Goal: Task Accomplishment & Management: Complete application form

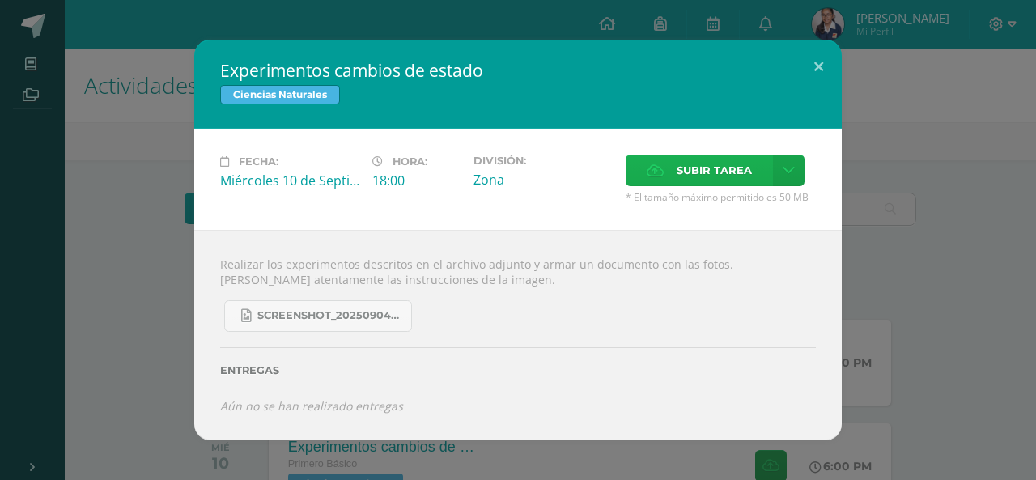
click at [720, 180] on span "Subir tarea" at bounding box center [713, 170] width 75 height 30
click at [0, 0] on input "Subir tarea" at bounding box center [0, 0] width 0 height 0
click at [796, 183] on link at bounding box center [789, 171] width 32 height 32
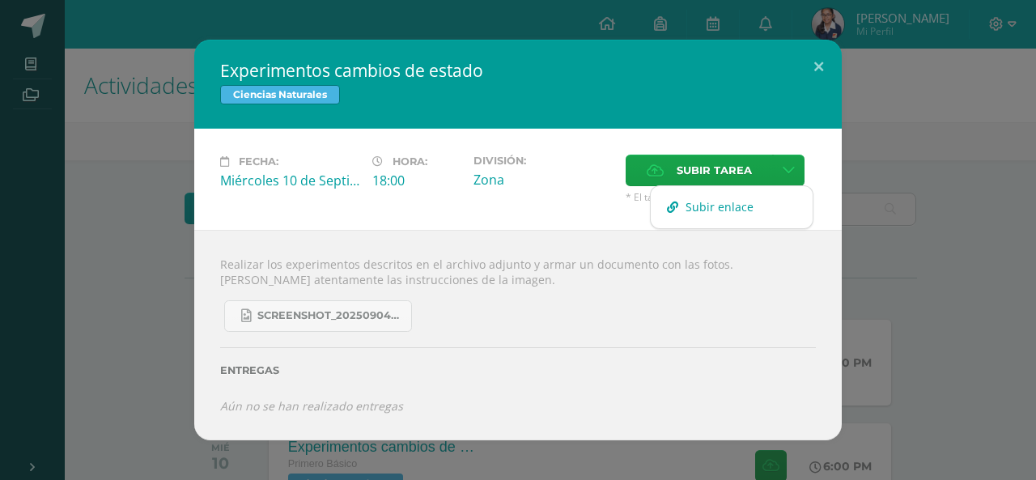
click at [745, 206] on span "Subir enlace" at bounding box center [719, 206] width 68 height 15
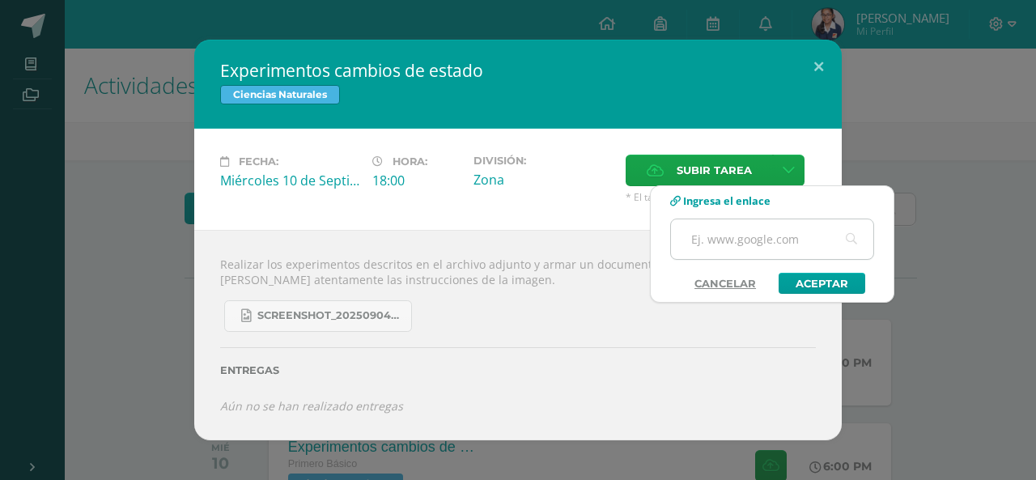
click at [753, 231] on input "text" at bounding box center [772, 239] width 202 height 40
paste input "https://www.canva.com/design/DAGyiWAASg8/B0Jy8GsW4SCTiE8MlWdqPQ/edit?utm_conten…"
type input "https://www.canva.com/design/DAGyiWAASg8/B0Jy8GsW4SCTiE8MlWdqPQ/edit?utm_conten…"
click at [820, 281] on link "Aceptar" at bounding box center [821, 283] width 87 height 21
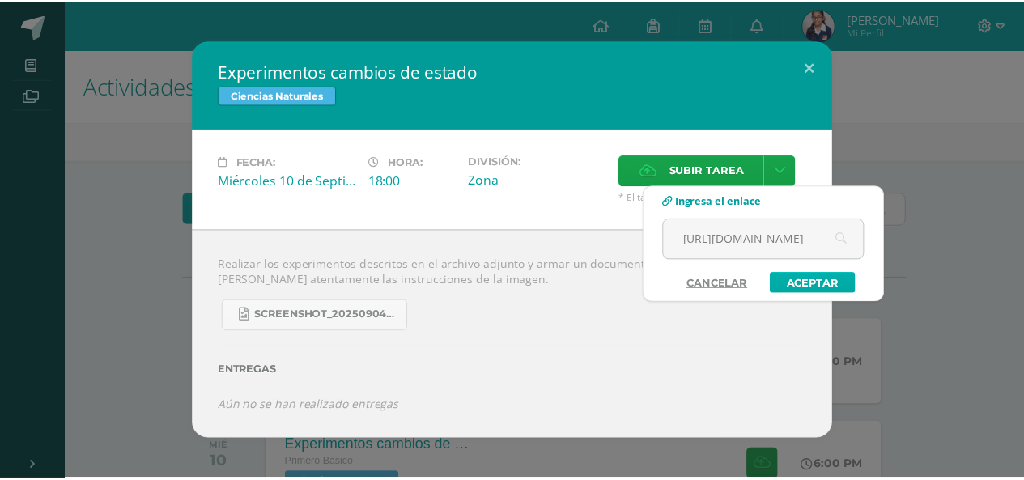
scroll to position [0, 0]
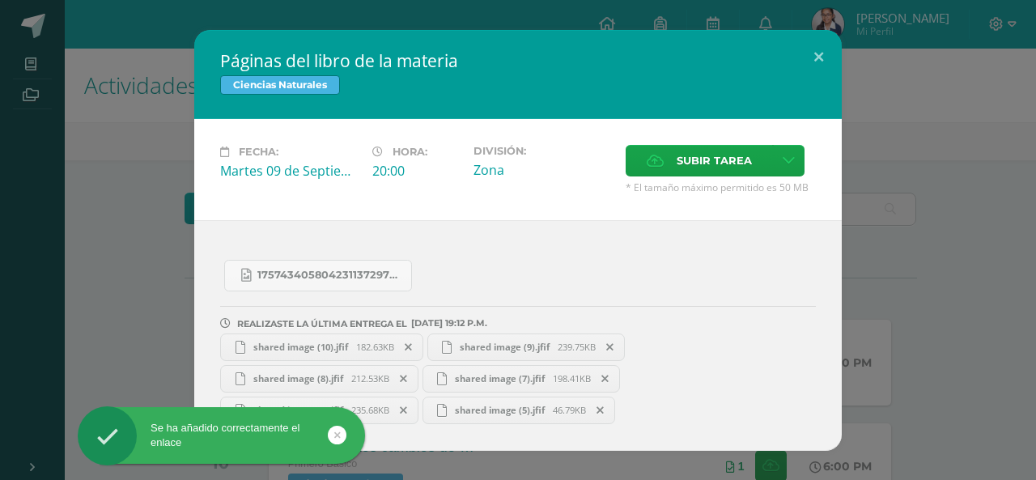
click at [404, 347] on span at bounding box center [409, 347] width 28 height 18
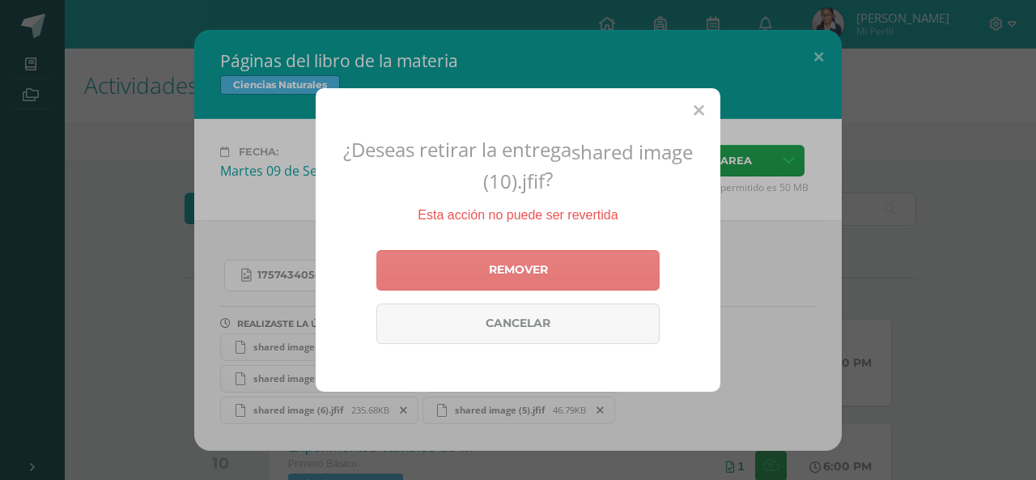
click at [444, 271] on link "Remover" at bounding box center [517, 270] width 283 height 40
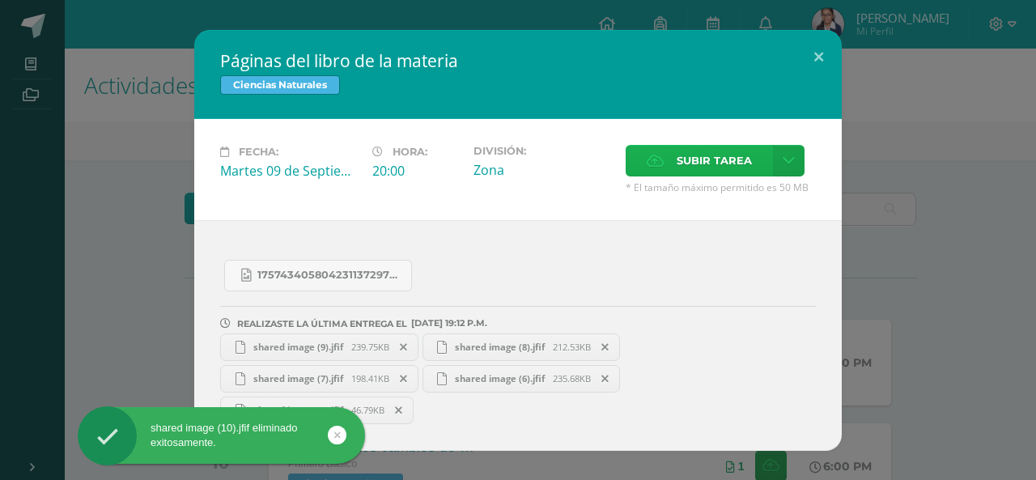
click at [675, 163] on label "Subir tarea" at bounding box center [698, 161] width 147 height 32
click at [0, 0] on input "Subir tarea" at bounding box center [0, 0] width 0 height 0
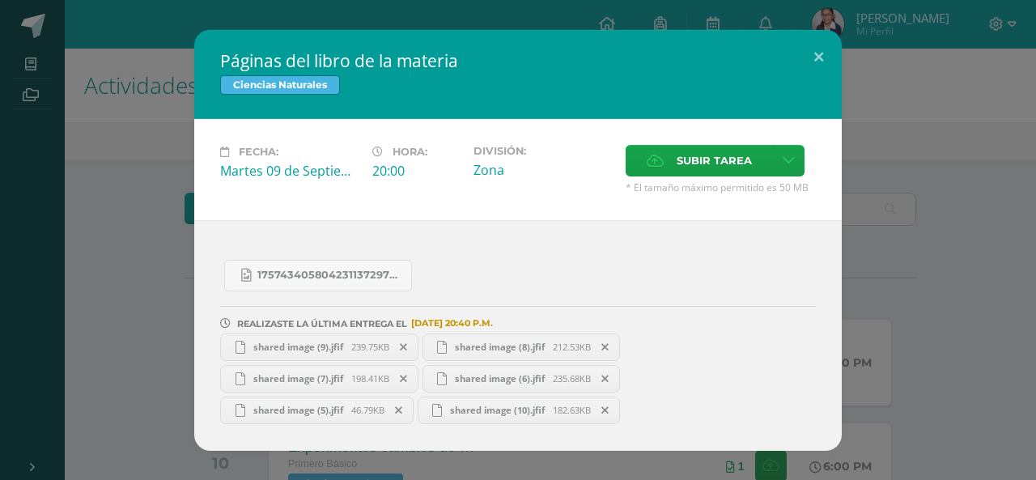
click at [605, 406] on icon at bounding box center [604, 410] width 7 height 11
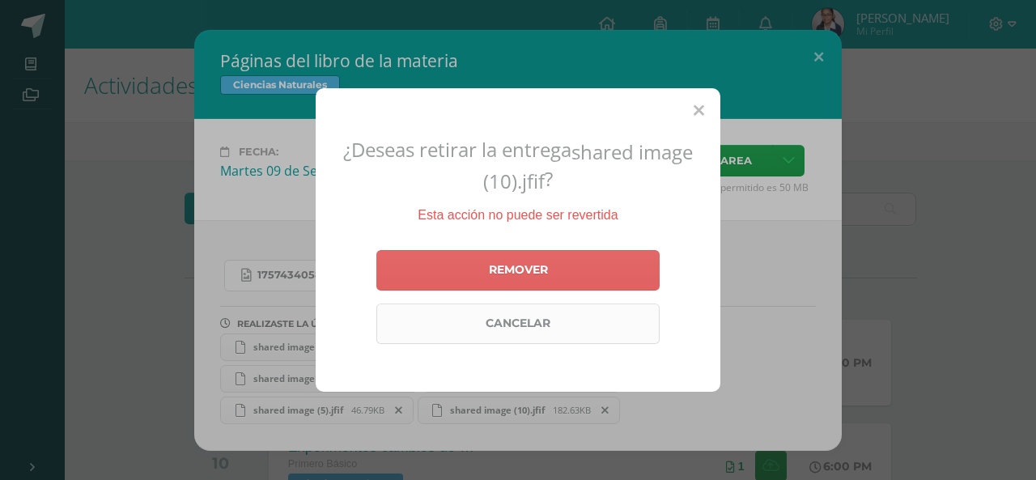
click at [596, 321] on link "Cancelar" at bounding box center [517, 323] width 283 height 40
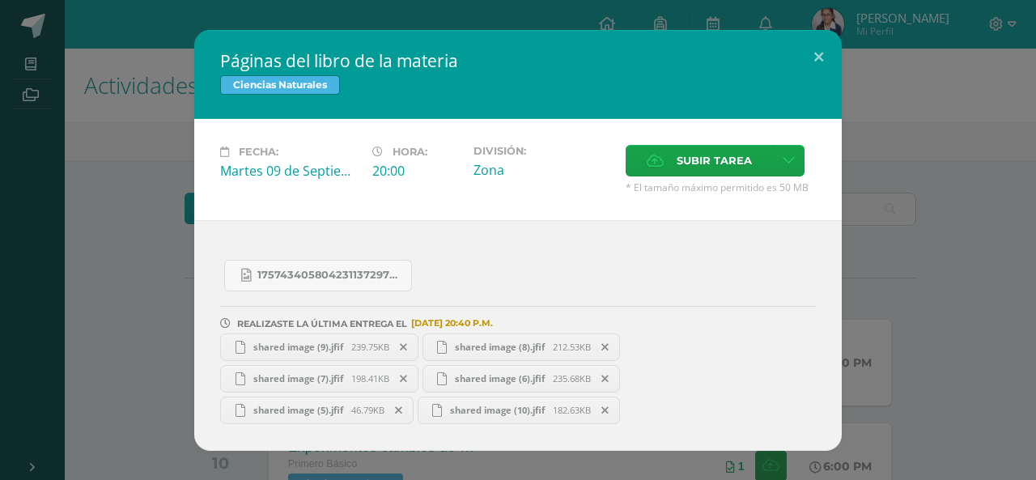
click at [160, 278] on div "Páginas del libro de la materia Ciencias Naturales Fecha: Martes 09 de Septiemb…" at bounding box center [517, 240] width 1023 height 421
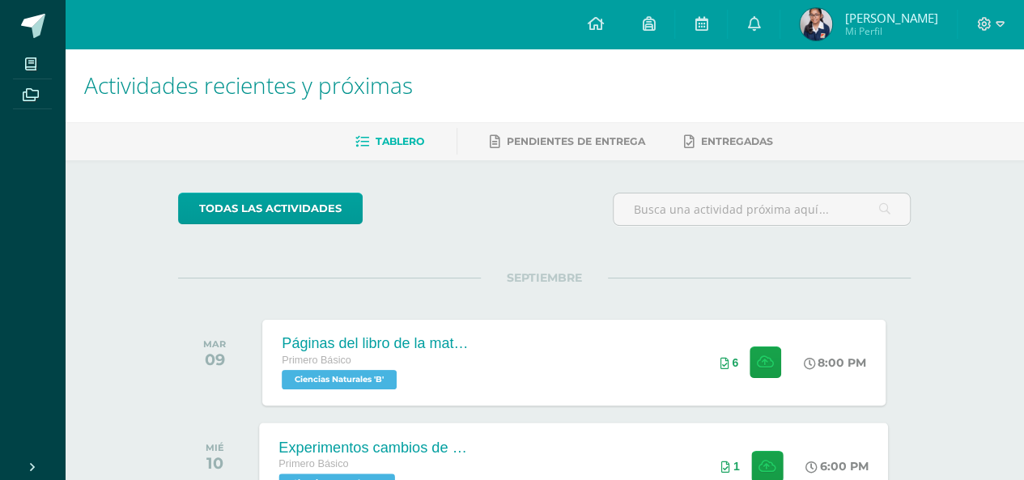
click at [613, 435] on div "Experimentos cambios de estado Primero Básico Ciencias Naturales 'B' 6:00 PM 1 …" at bounding box center [574, 465] width 629 height 87
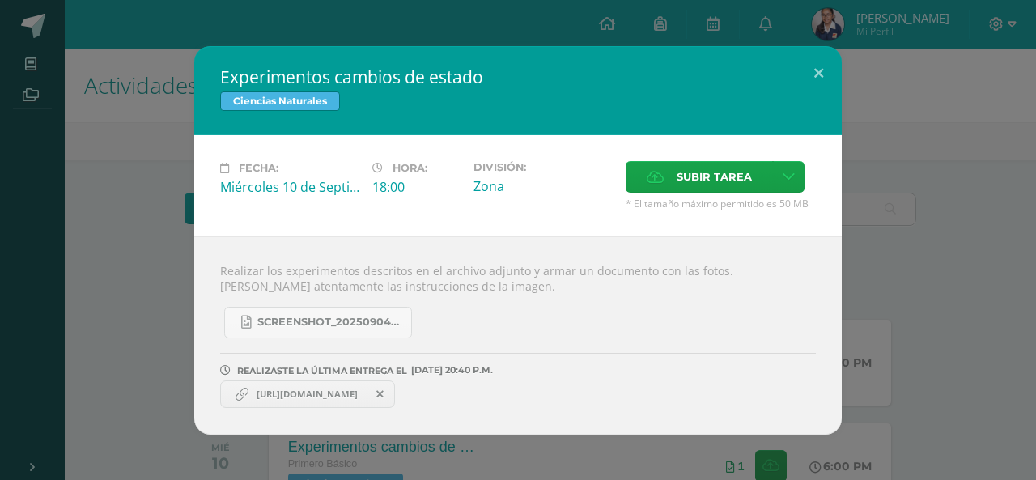
click at [1033, 209] on div "Experimentos cambios de estado Ciencias Naturales Fecha: Miércoles 10 de Septie…" at bounding box center [518, 240] width 1036 height 480
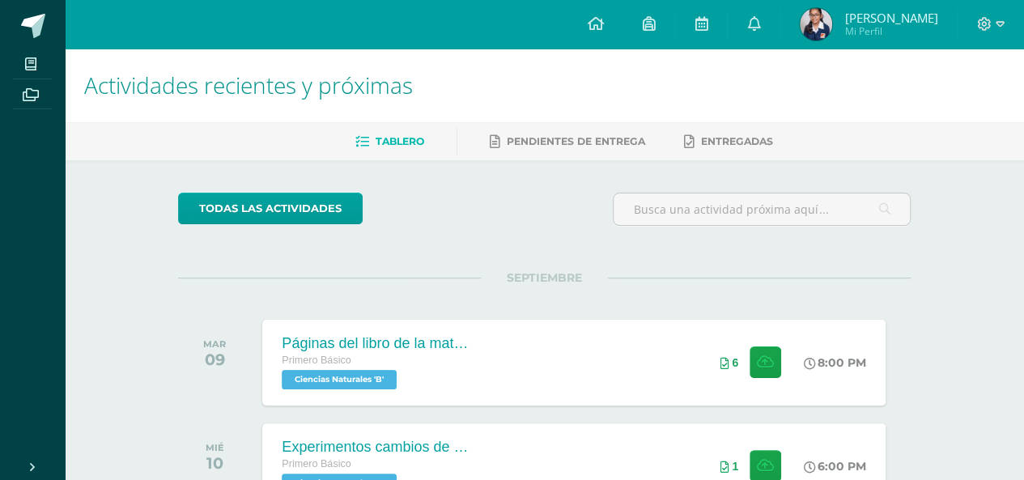
click at [1000, 205] on div "Actividades recientes y próximas Tablero Pendientes de entrega Entregadas todas…" at bounding box center [544, 480] width 959 height 863
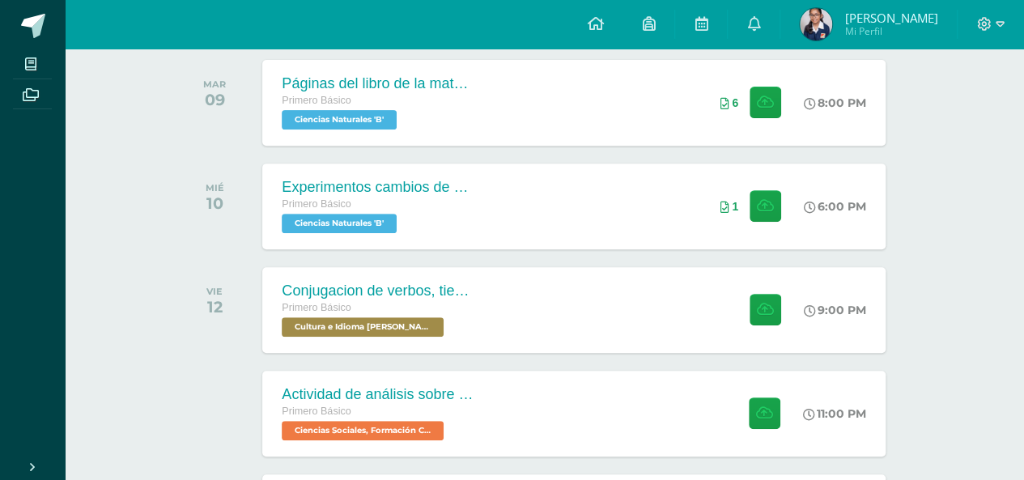
scroll to position [282, 0]
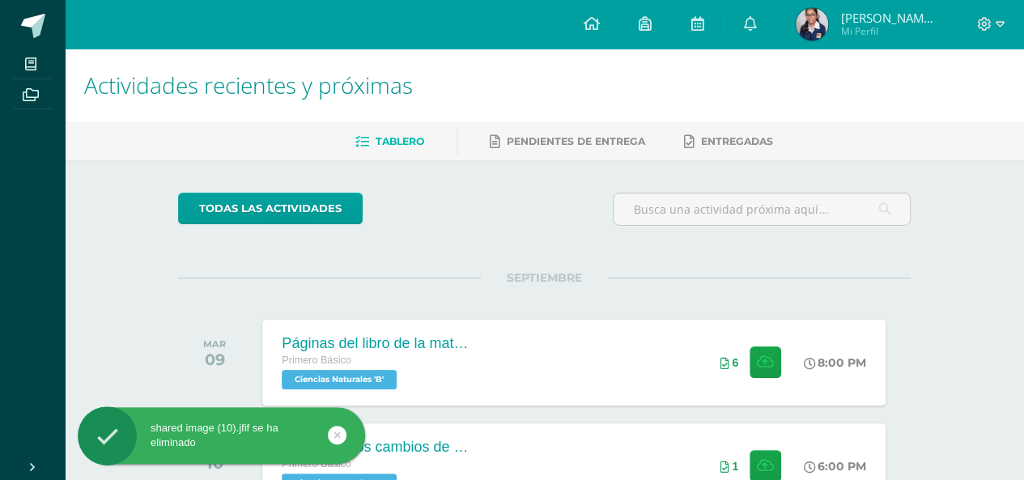
click at [339, 433] on icon at bounding box center [337, 435] width 6 height 19
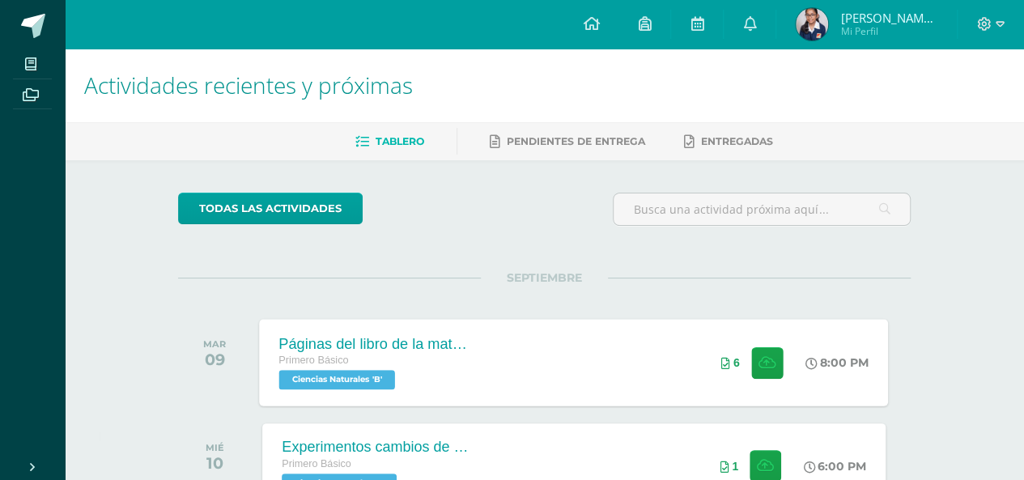
click at [395, 338] on div "Páginas del libro de la materia" at bounding box center [377, 343] width 196 height 17
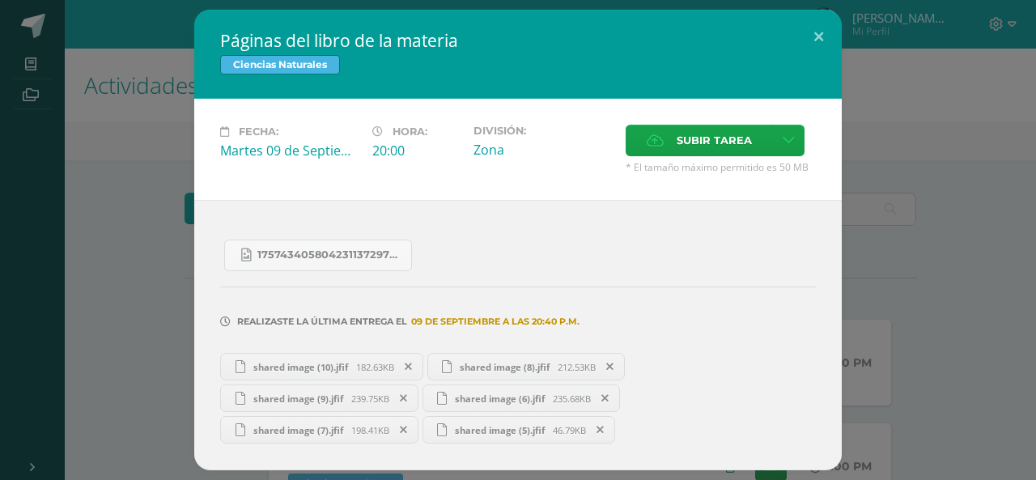
click at [329, 373] on link "shared image (10).jfif 182.63KB" at bounding box center [321, 367] width 203 height 28
click at [359, 397] on span "239.75KB" at bounding box center [370, 398] width 38 height 12
click at [324, 431] on span "shared image (7).jfif" at bounding box center [298, 430] width 106 height 12
click at [464, 365] on span "shared image (8).jfif" at bounding box center [505, 367] width 106 height 12
click at [509, 392] on span "shared image (6).jfif" at bounding box center [500, 398] width 106 height 12
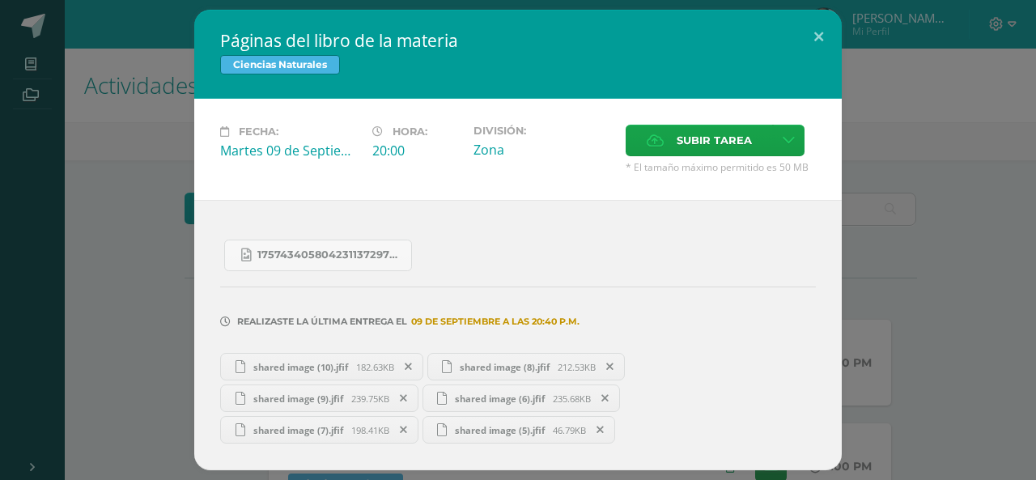
click at [532, 434] on span "shared image (5).jfif" at bounding box center [500, 430] width 106 height 12
click at [346, 361] on span "shared image (10).jfif" at bounding box center [300, 367] width 111 height 12
click at [117, 282] on div "Páginas del libro de la materia Ciencias Naturales Fecha: Martes 09 de Septiemb…" at bounding box center [517, 240] width 1023 height 460
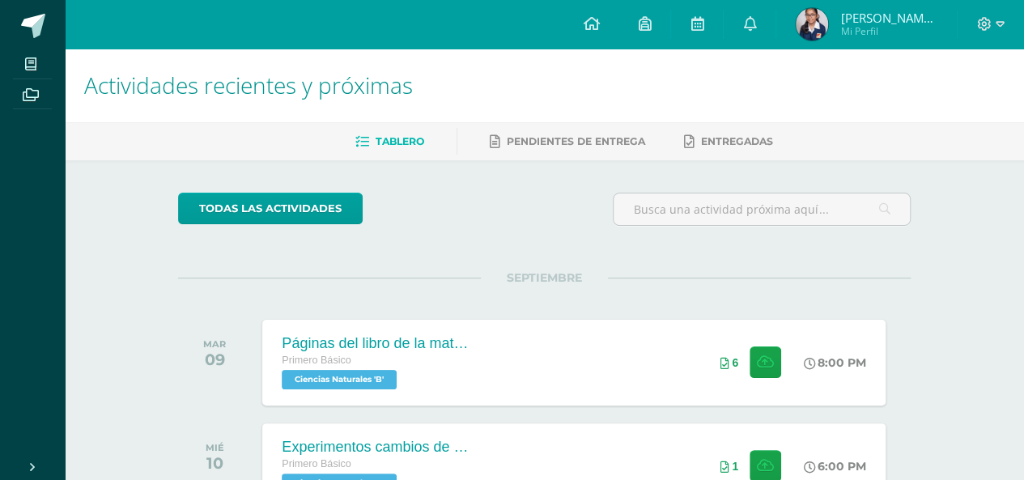
scroll to position [419, 0]
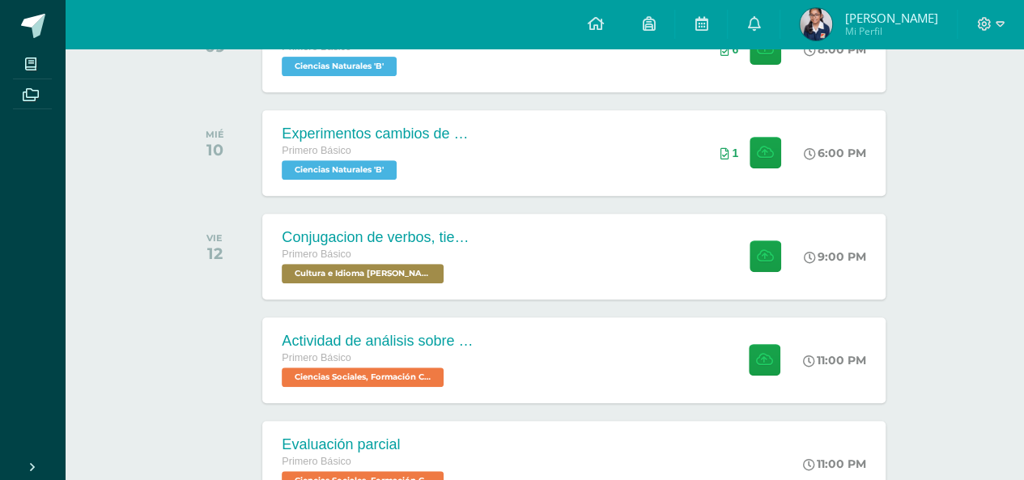
scroll to position [348, 0]
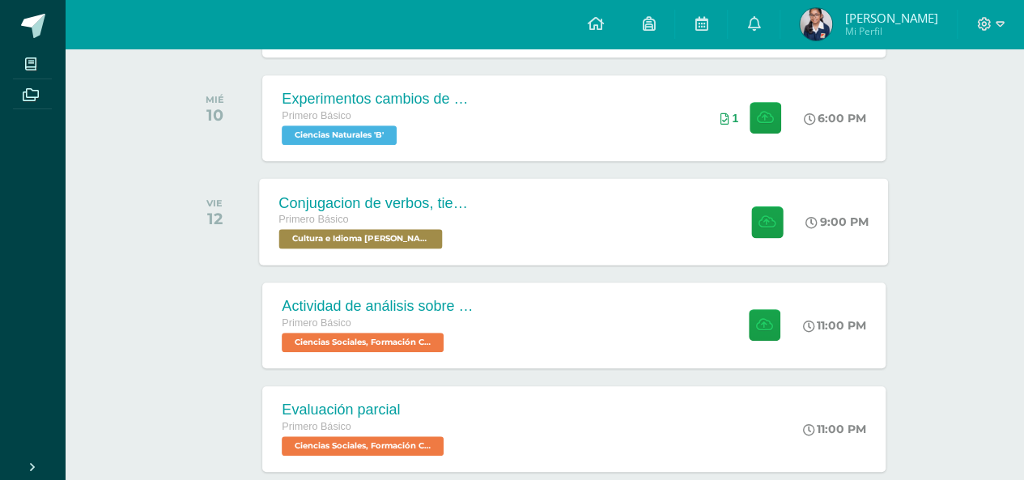
click at [585, 237] on div "Conjugacion de verbos, tiempo pasado en Kaqchikel Primero Básico Cultura e Idio…" at bounding box center [574, 221] width 629 height 87
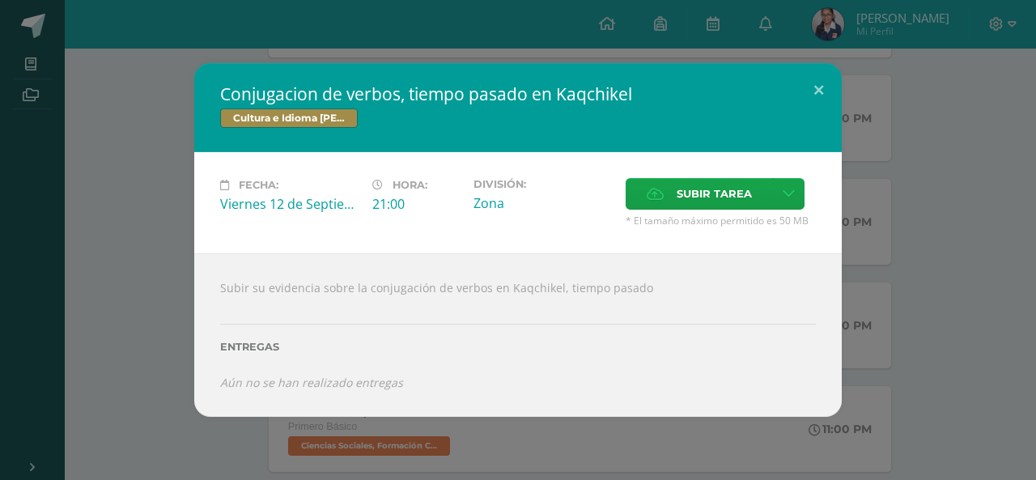
click at [879, 154] on div "Conjugacion de verbos, tiempo pasado en Kaqchikel Cultura e Idioma Maya Garífun…" at bounding box center [517, 240] width 1023 height 354
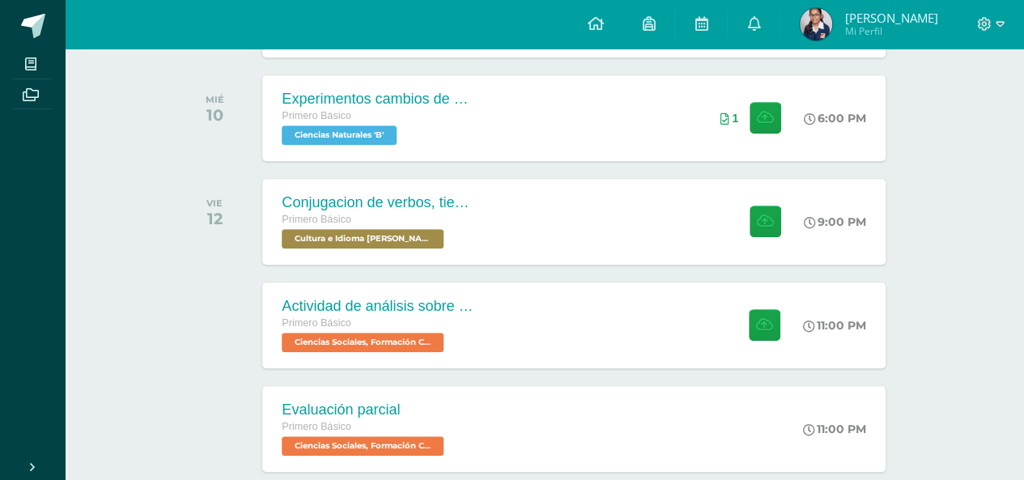
scroll to position [0, 0]
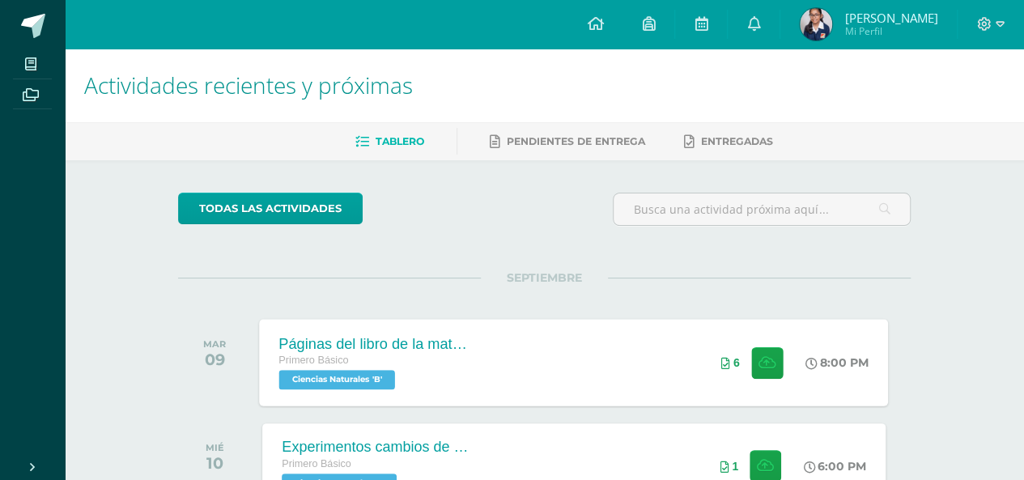
click at [591, 379] on div "Páginas del libro de la materia Primero Básico Ciencias Naturales 'B' 8:00 PM 6…" at bounding box center [574, 362] width 629 height 87
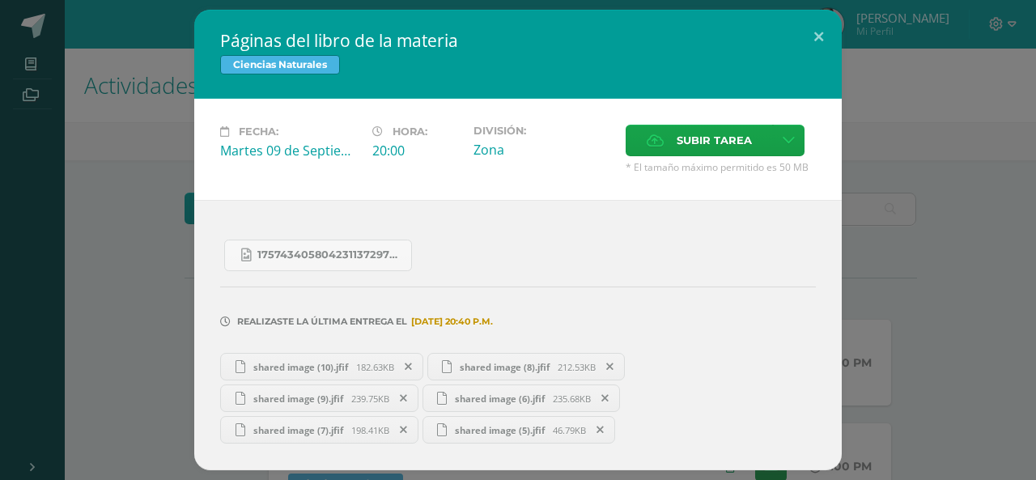
click at [495, 425] on span "shared image (5).jfif" at bounding box center [500, 430] width 106 height 12
click at [330, 355] on link "shared image (10).jfif 182.63KB" at bounding box center [321, 367] width 203 height 28
click at [130, 125] on div "Páginas del libro de la materia Ciencias Naturales Fecha: [DATE] Hora: 20:00 Di…" at bounding box center [517, 240] width 1023 height 460
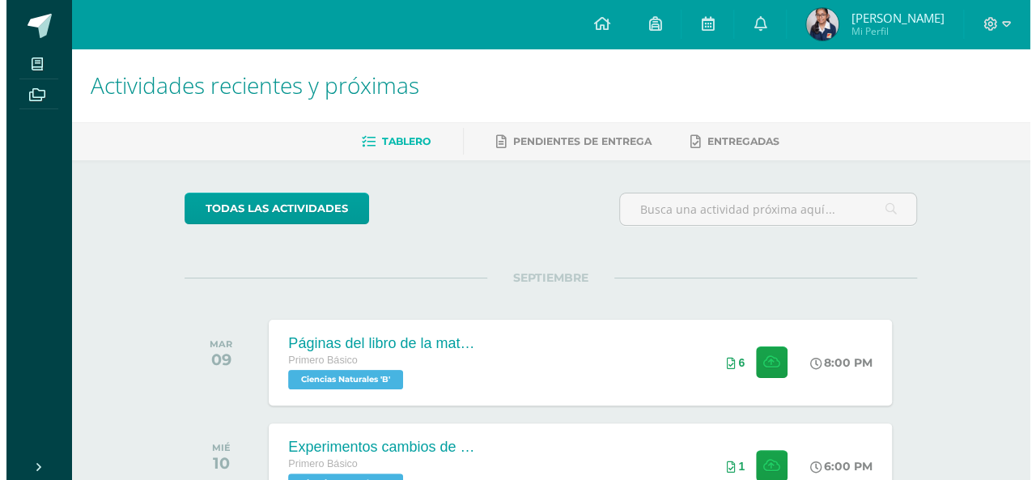
scroll to position [419, 0]
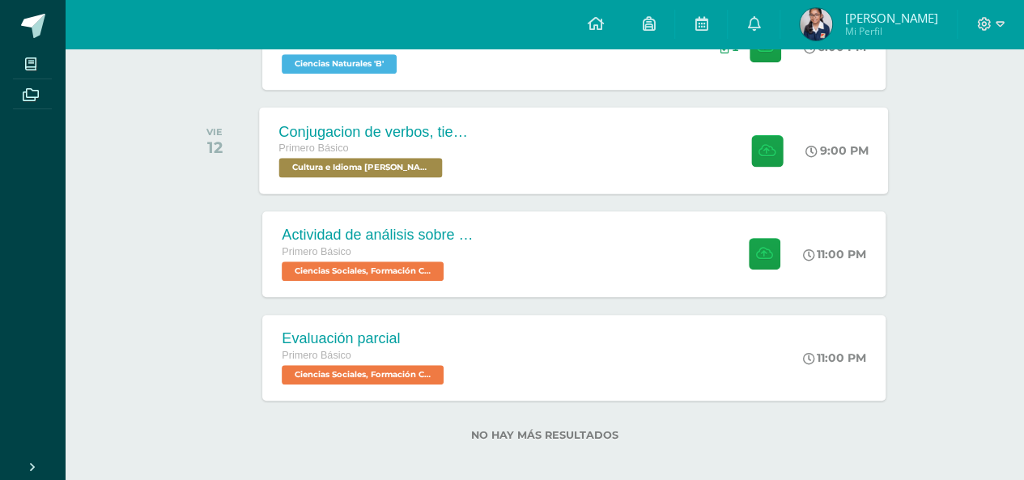
click at [428, 146] on div "Primero Básico" at bounding box center [377, 149] width 196 height 18
